Goal: Download file/media: Download file/media

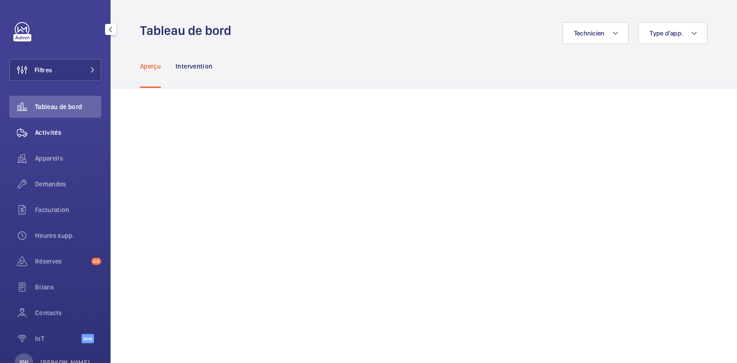
click at [51, 132] on span "Activités" at bounding box center [68, 132] width 66 height 9
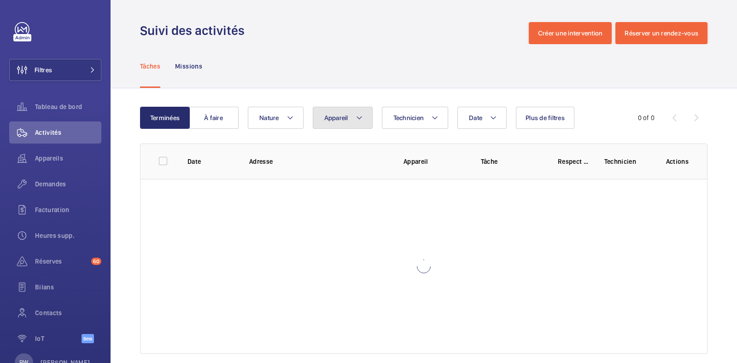
click at [352, 127] on button "Appareil" at bounding box center [343, 118] width 60 height 22
click at [426, 118] on button "Technicien" at bounding box center [415, 118] width 67 height 22
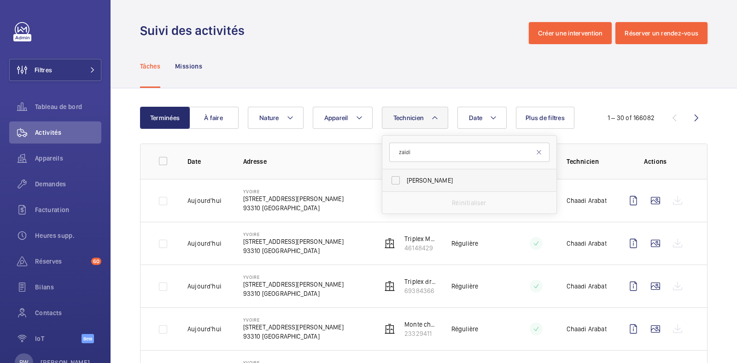
type input "zaidi"
click at [408, 176] on span "[PERSON_NAME]" at bounding box center [470, 180] width 127 height 9
click at [405, 176] on input "[PERSON_NAME]" at bounding box center [395, 180] width 18 height 18
checkbox input "true"
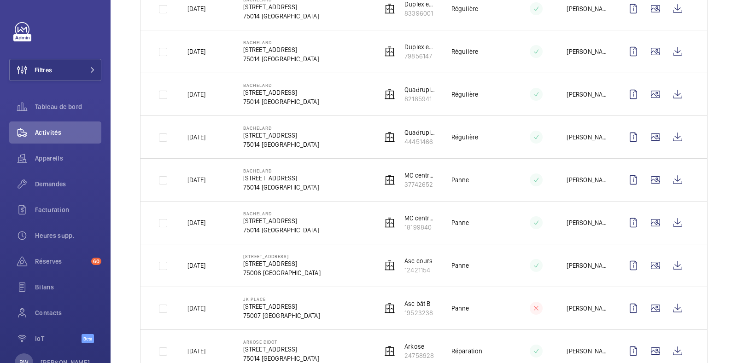
scroll to position [1116, 0]
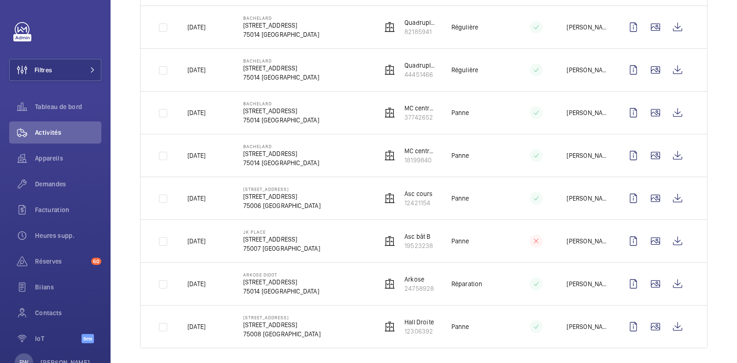
click at [196, 279] on p "[DATE]" at bounding box center [196, 283] width 18 height 9
click at [205, 279] on p "[DATE]" at bounding box center [196, 283] width 18 height 9
drag, startPoint x: 222, startPoint y: 279, endPoint x: 186, endPoint y: 284, distance: 35.7
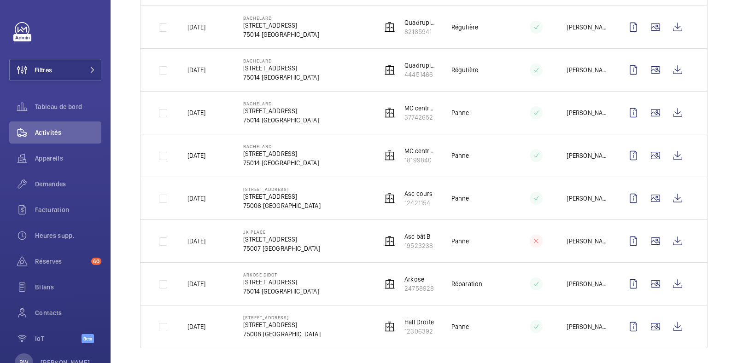
click at [186, 284] on td "[DATE]" at bounding box center [201, 283] width 56 height 43
click at [647, 277] on wm-front-icon-button at bounding box center [655, 284] width 22 height 22
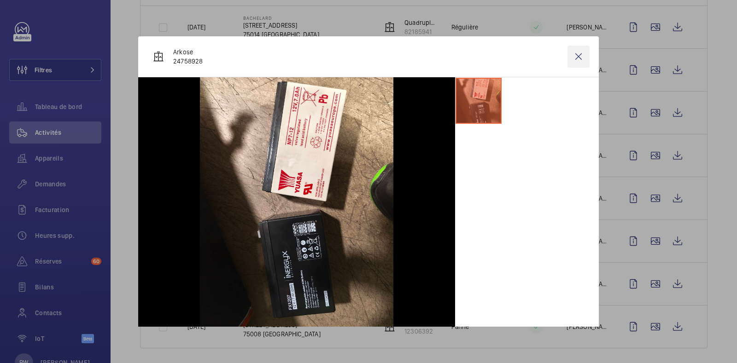
click at [569, 52] on wm-front-icon-button at bounding box center [578, 57] width 22 height 22
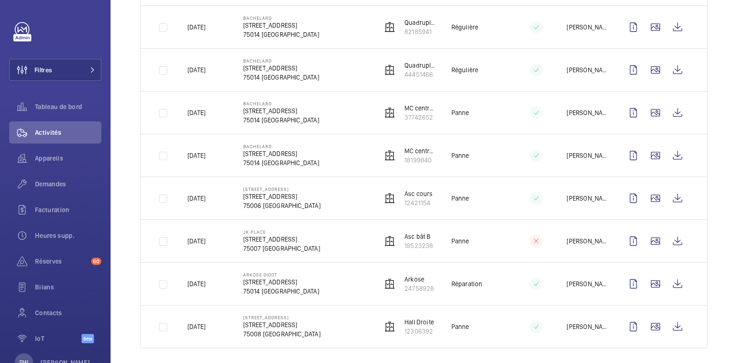
click at [257, 272] on p "ARKOSE DIDOT" at bounding box center [281, 275] width 76 height 6
click at [265, 272] on p "ARKOSE DIDOT" at bounding box center [281, 275] width 76 height 6
click at [264, 278] on p "[STREET_ADDRESS]" at bounding box center [281, 282] width 76 height 9
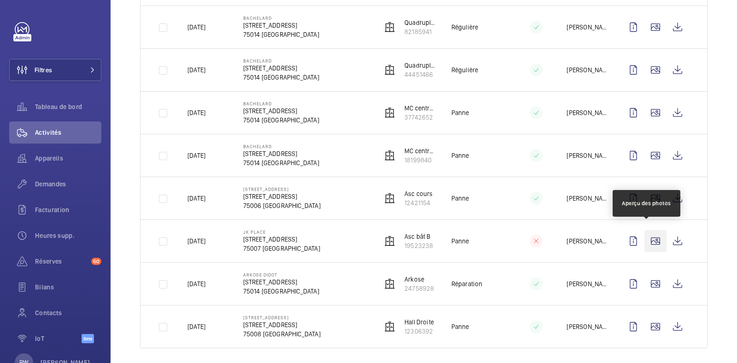
click at [648, 238] on wm-front-icon-button at bounding box center [655, 241] width 22 height 22
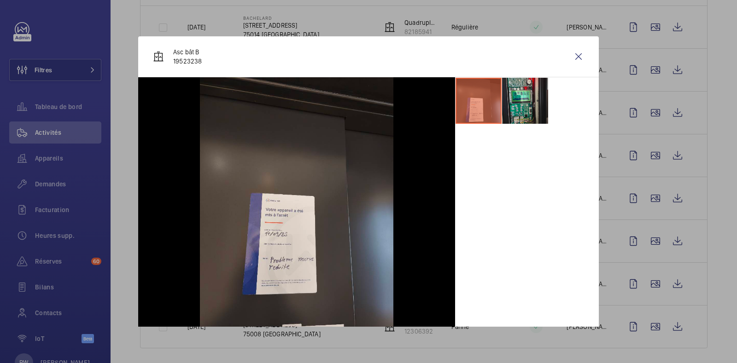
click at [513, 100] on li at bounding box center [525, 101] width 46 height 46
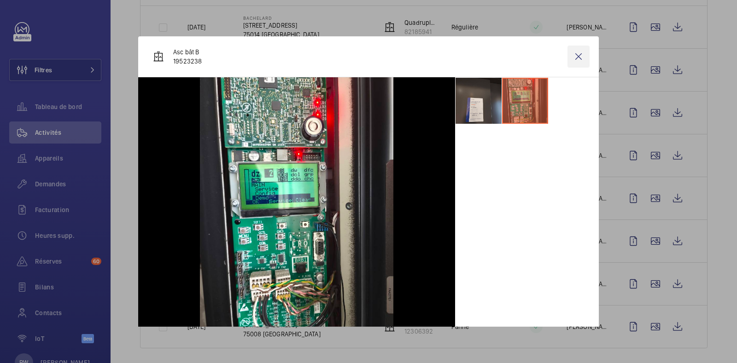
click at [573, 58] on wm-front-icon-button at bounding box center [578, 57] width 22 height 22
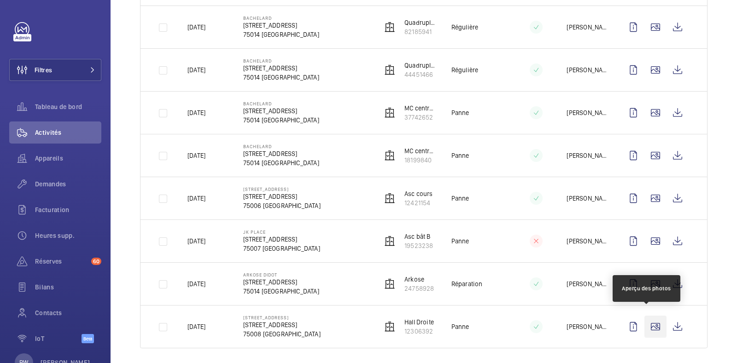
click at [650, 316] on wm-front-icon-button at bounding box center [655, 327] width 22 height 22
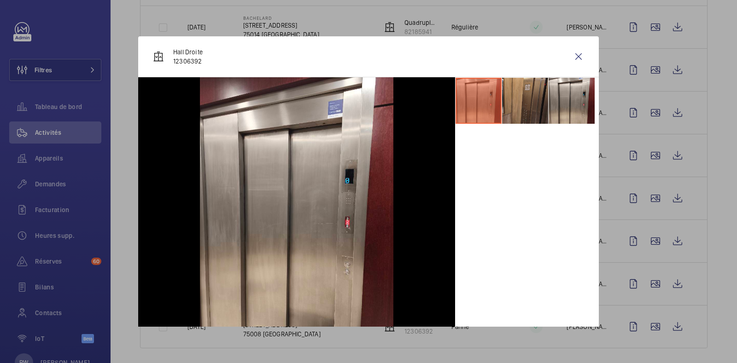
click at [520, 102] on li at bounding box center [525, 101] width 46 height 46
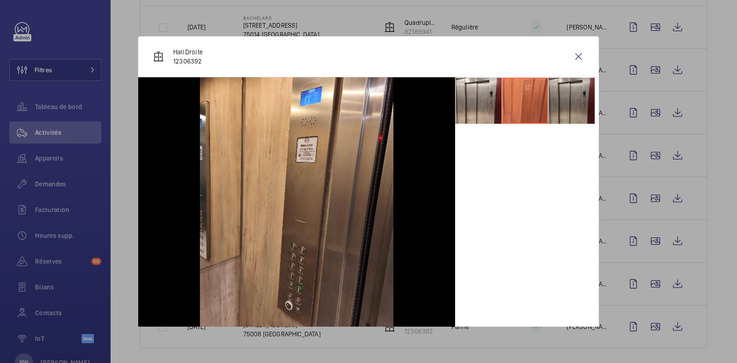
click at [569, 87] on li at bounding box center [571, 101] width 46 height 46
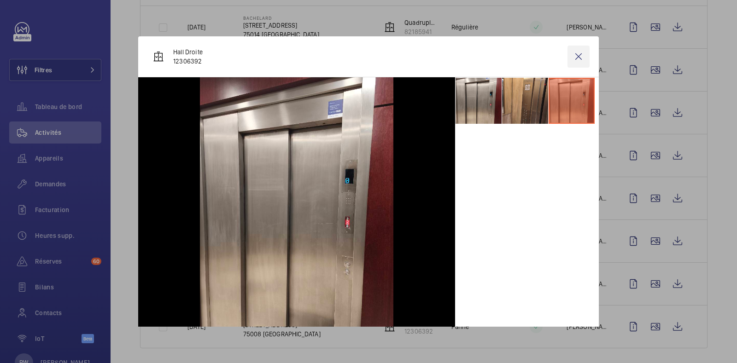
click at [574, 56] on wm-front-icon-button at bounding box center [578, 57] width 22 height 22
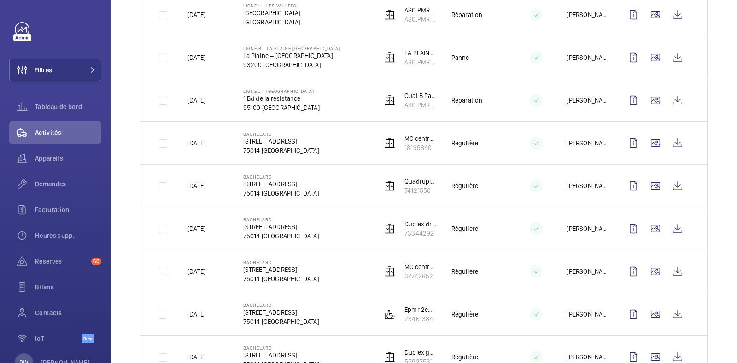
scroll to position [0, 0]
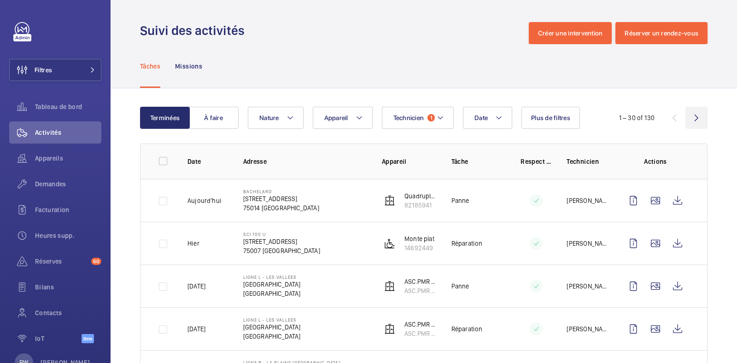
click at [685, 116] on wm-front-icon-button at bounding box center [696, 118] width 22 height 22
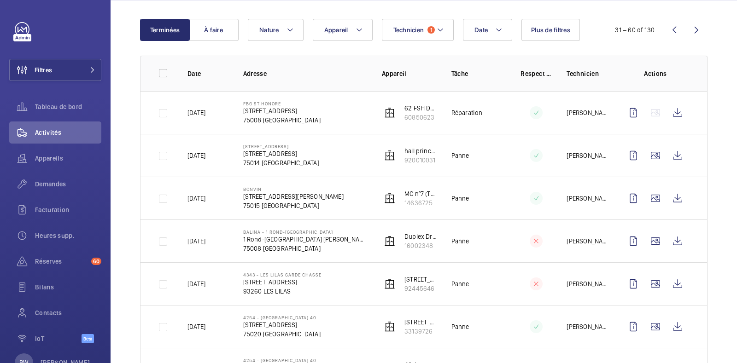
scroll to position [83, 0]
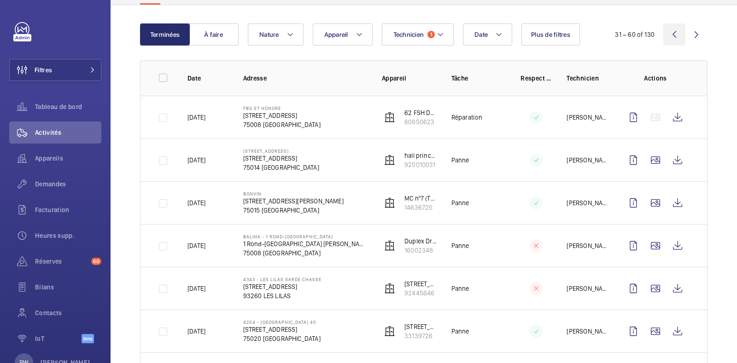
click at [665, 30] on wm-front-icon-button at bounding box center [674, 34] width 22 height 22
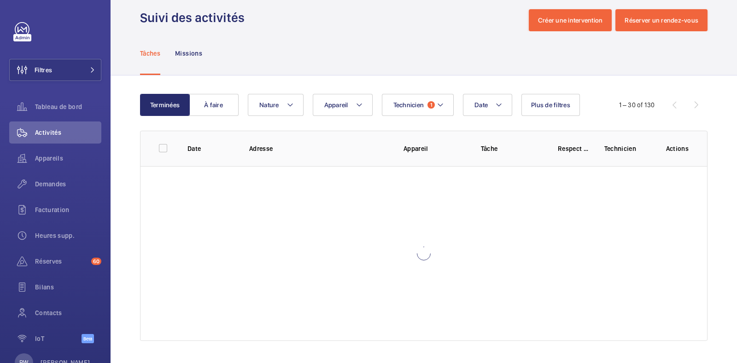
scroll to position [12, 0]
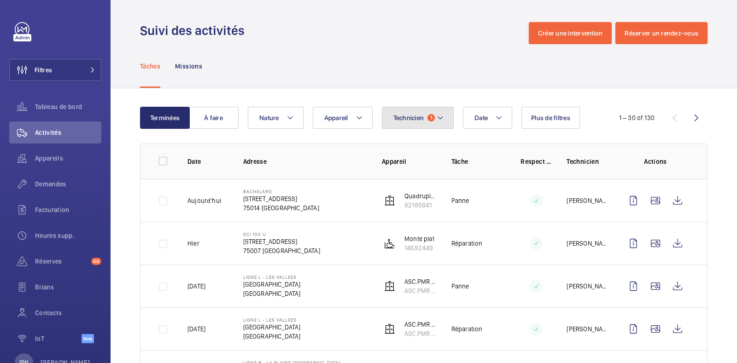
click at [434, 123] on button "Technicien 1" at bounding box center [418, 118] width 72 height 22
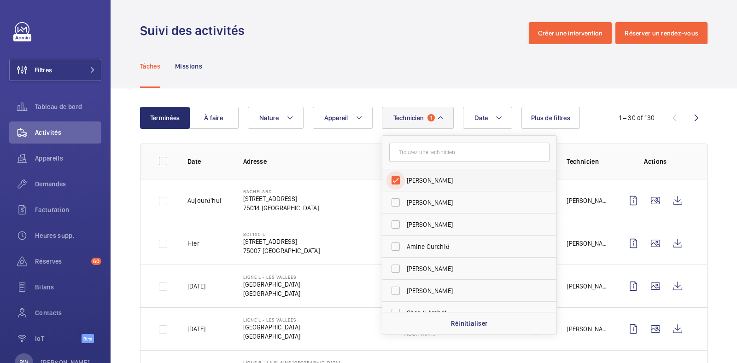
click at [395, 184] on input "[PERSON_NAME]" at bounding box center [395, 180] width 18 height 18
checkbox input "false"
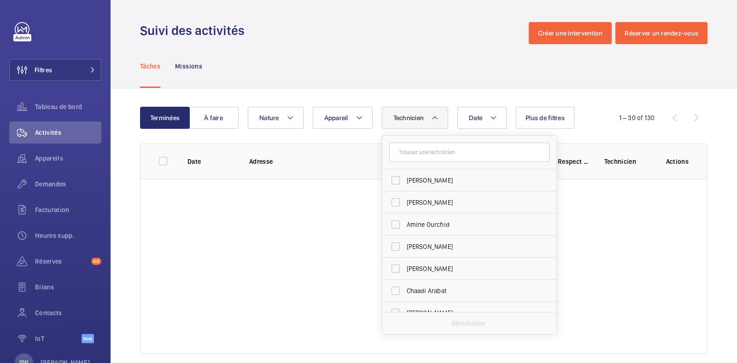
click at [318, 16] on wm-front-admin-header "Suivi des activités Créer une intervention Réserver un rendez-vous" at bounding box center [423, 22] width 626 height 44
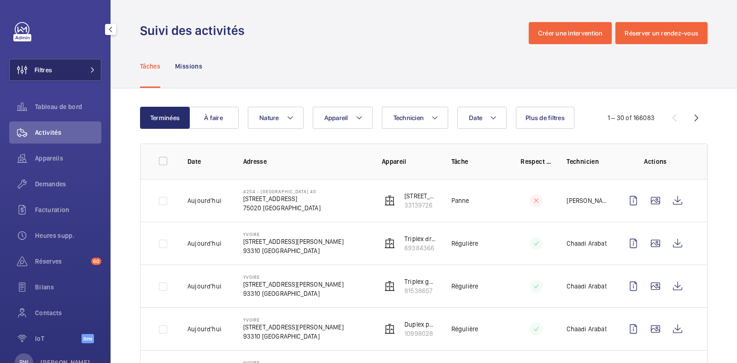
click at [78, 70] on button "Filtres" at bounding box center [55, 70] width 92 height 22
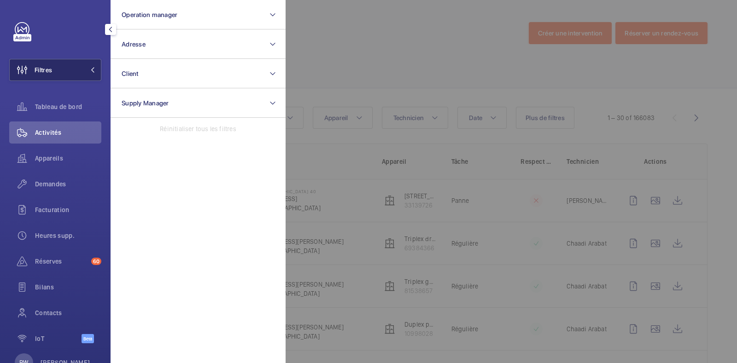
click at [78, 70] on button "Filtres" at bounding box center [55, 70] width 92 height 22
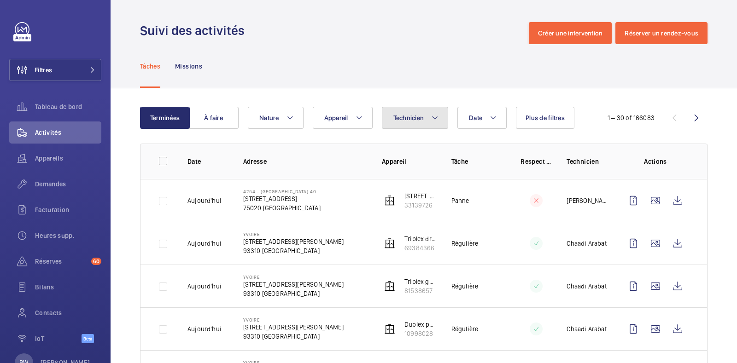
click at [424, 121] on button "Technicien" at bounding box center [415, 118] width 67 height 22
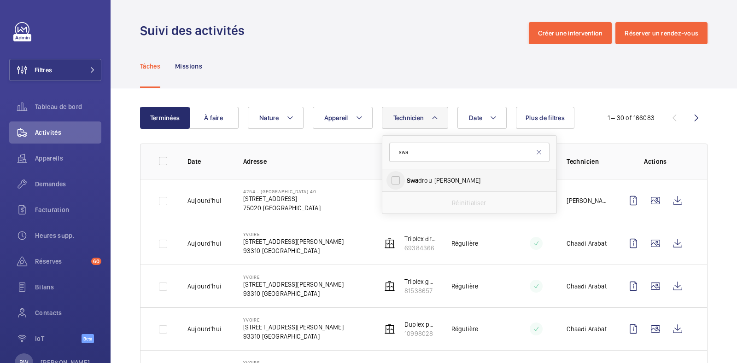
type input "swa"
click at [394, 185] on input "Swa drou-[PERSON_NAME]" at bounding box center [395, 180] width 18 height 18
checkbox input "true"
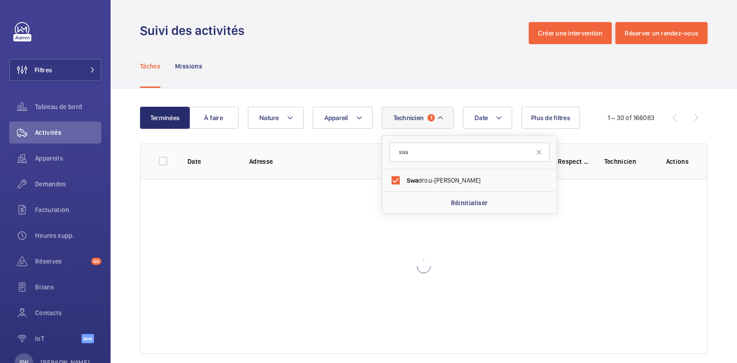
click at [354, 79] on div "Tâches Missions" at bounding box center [423, 66] width 567 height 44
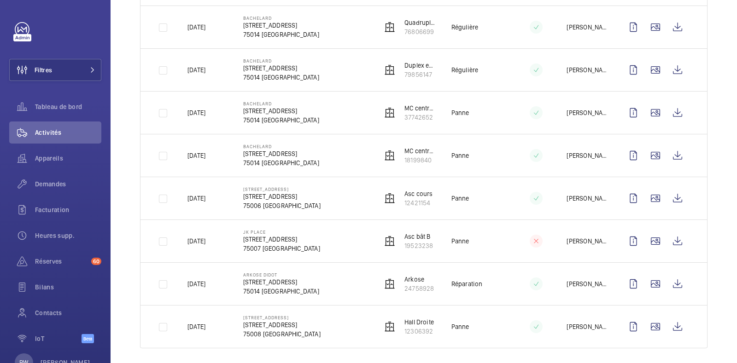
scroll to position [1115, 0]
click at [532, 236] on mat-icon at bounding box center [535, 241] width 7 height 11
click at [671, 236] on wm-front-icon-button at bounding box center [677, 242] width 22 height 22
